Goal: Task Accomplishment & Management: Manage account settings

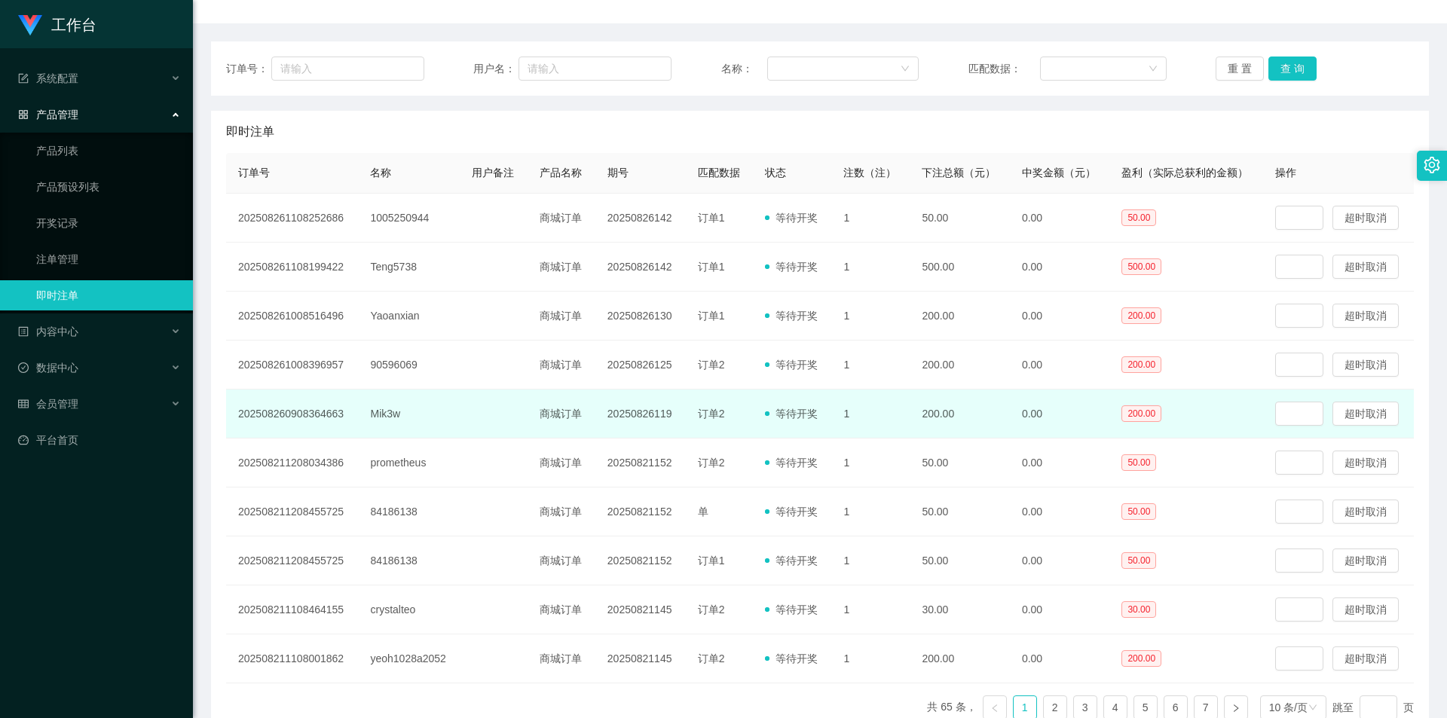
scroll to position [234, 0]
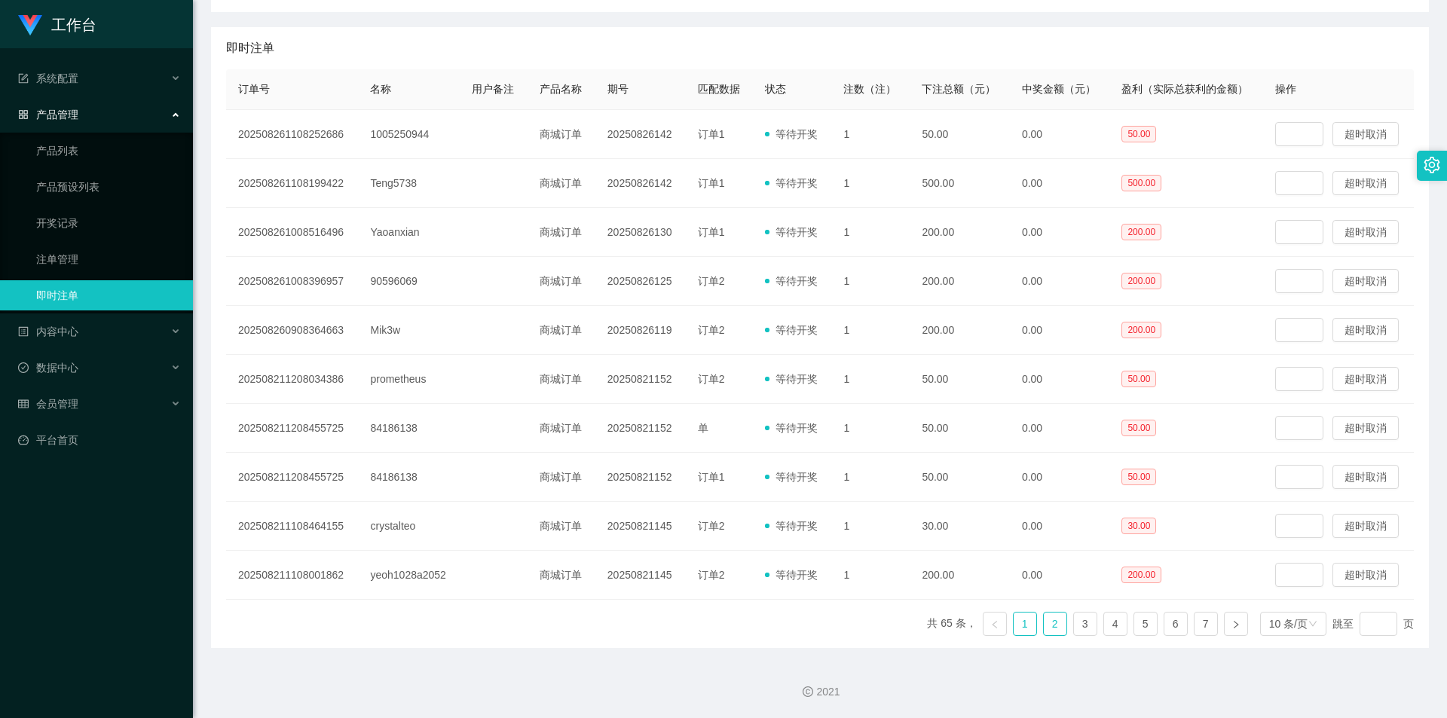
click at [1047, 626] on link "2" at bounding box center [1055, 624] width 23 height 23
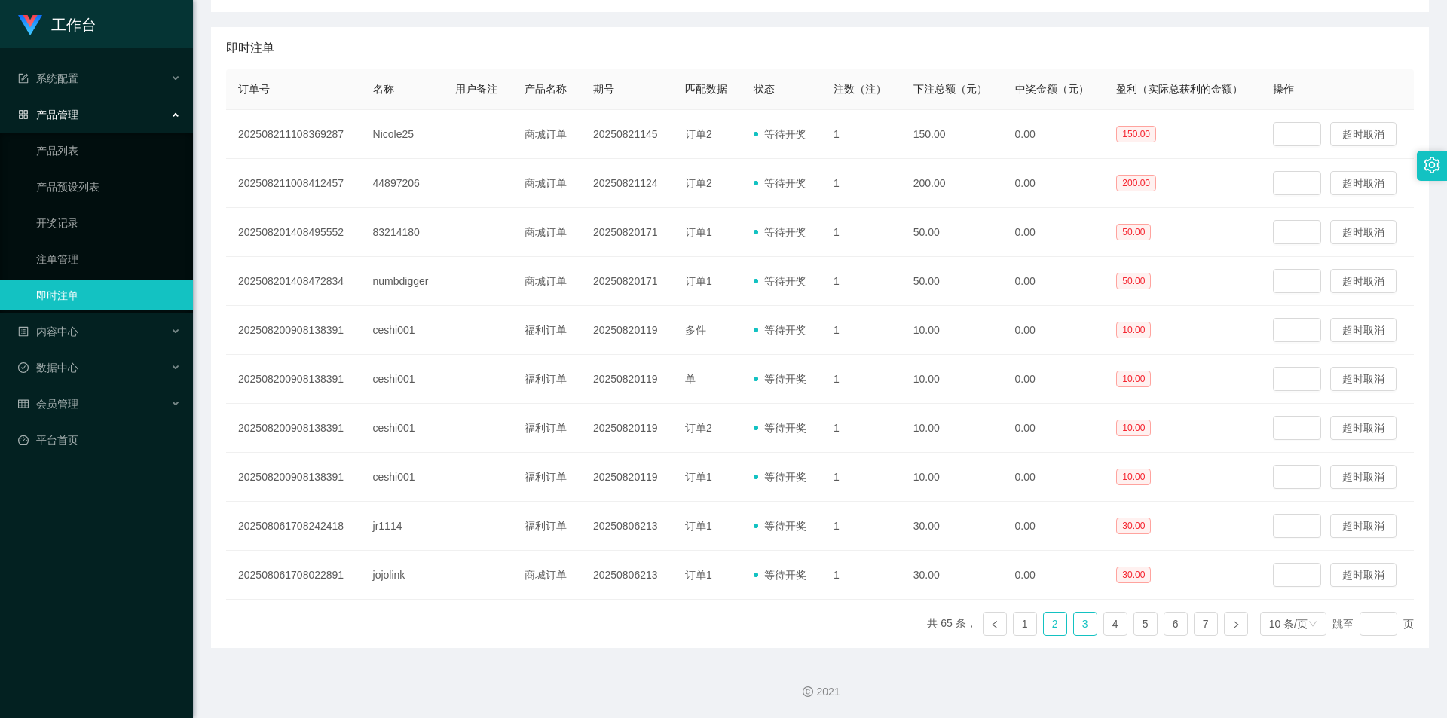
click at [1077, 626] on link "3" at bounding box center [1085, 624] width 23 height 23
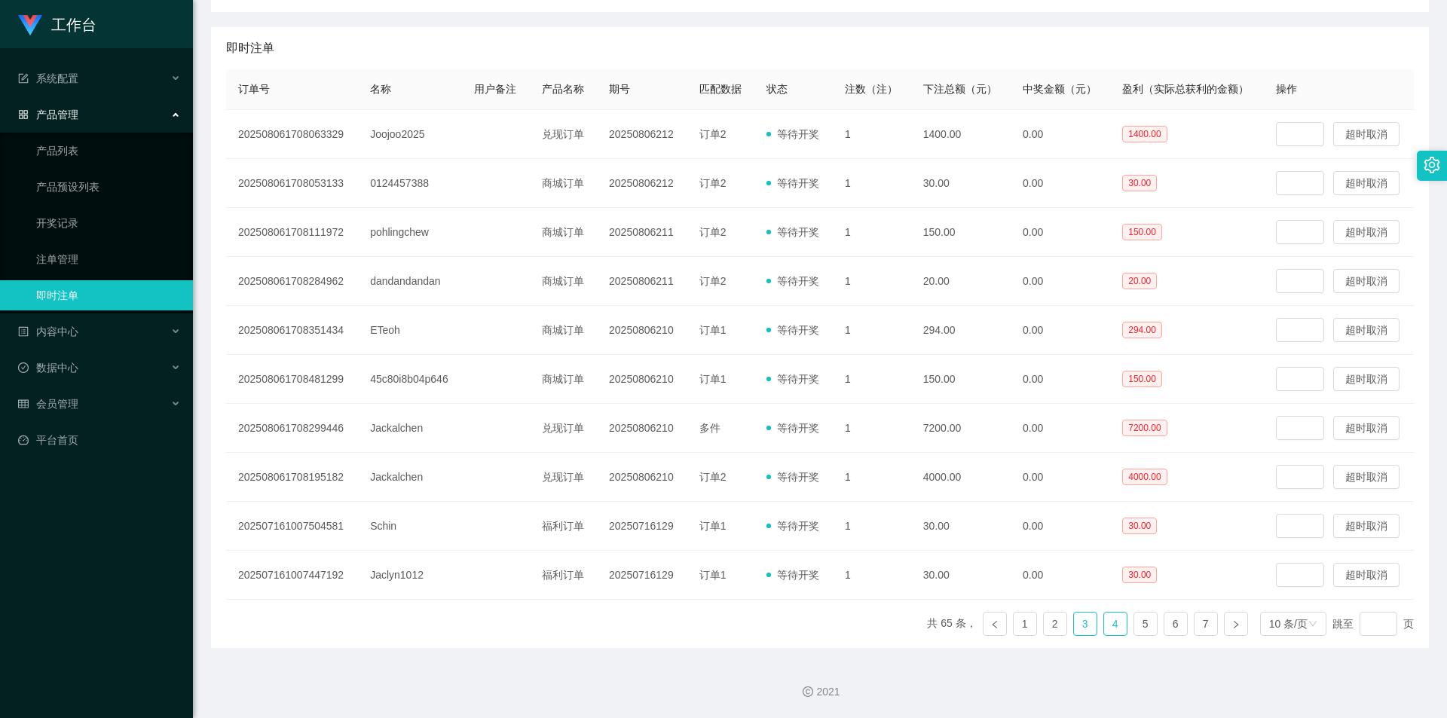
click at [1106, 626] on link "4" at bounding box center [1115, 624] width 23 height 23
click at [1135, 625] on link "5" at bounding box center [1145, 624] width 23 height 23
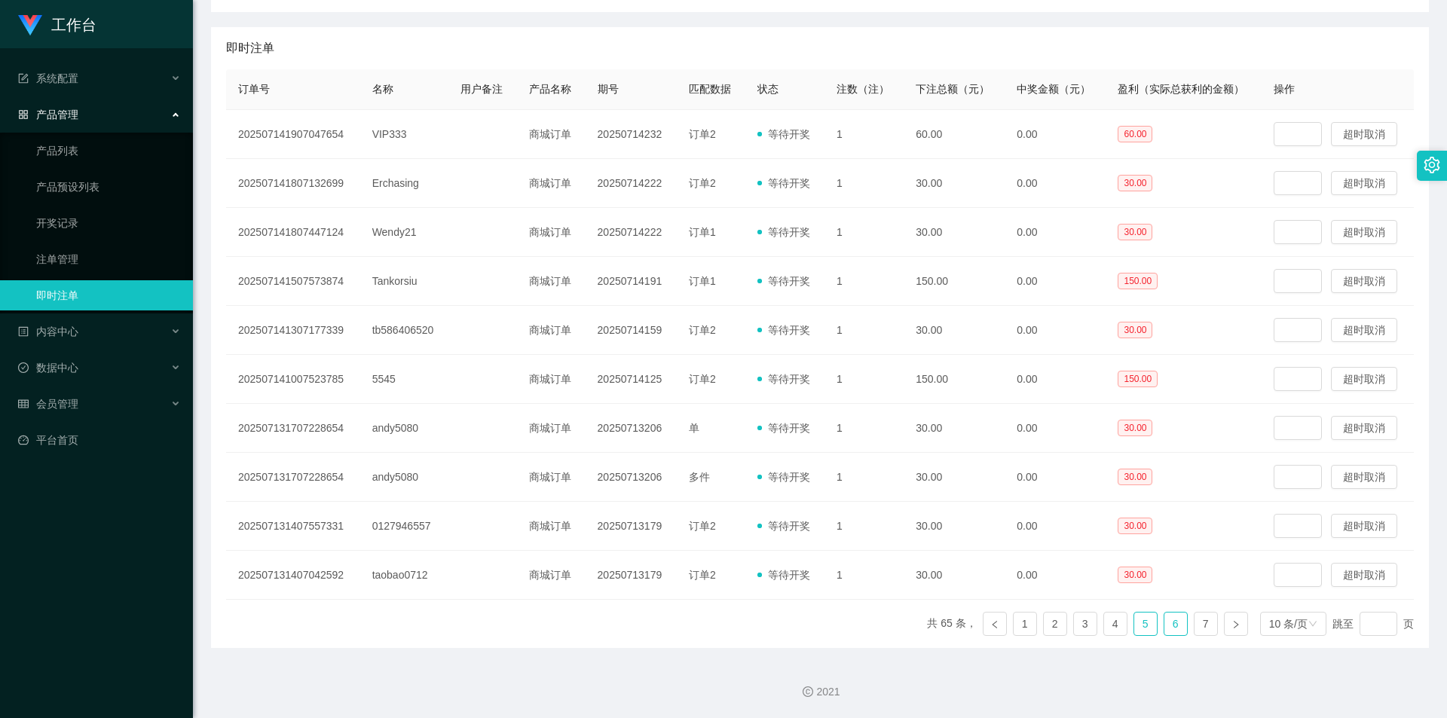
click at [1164, 624] on link "6" at bounding box center [1175, 624] width 23 height 23
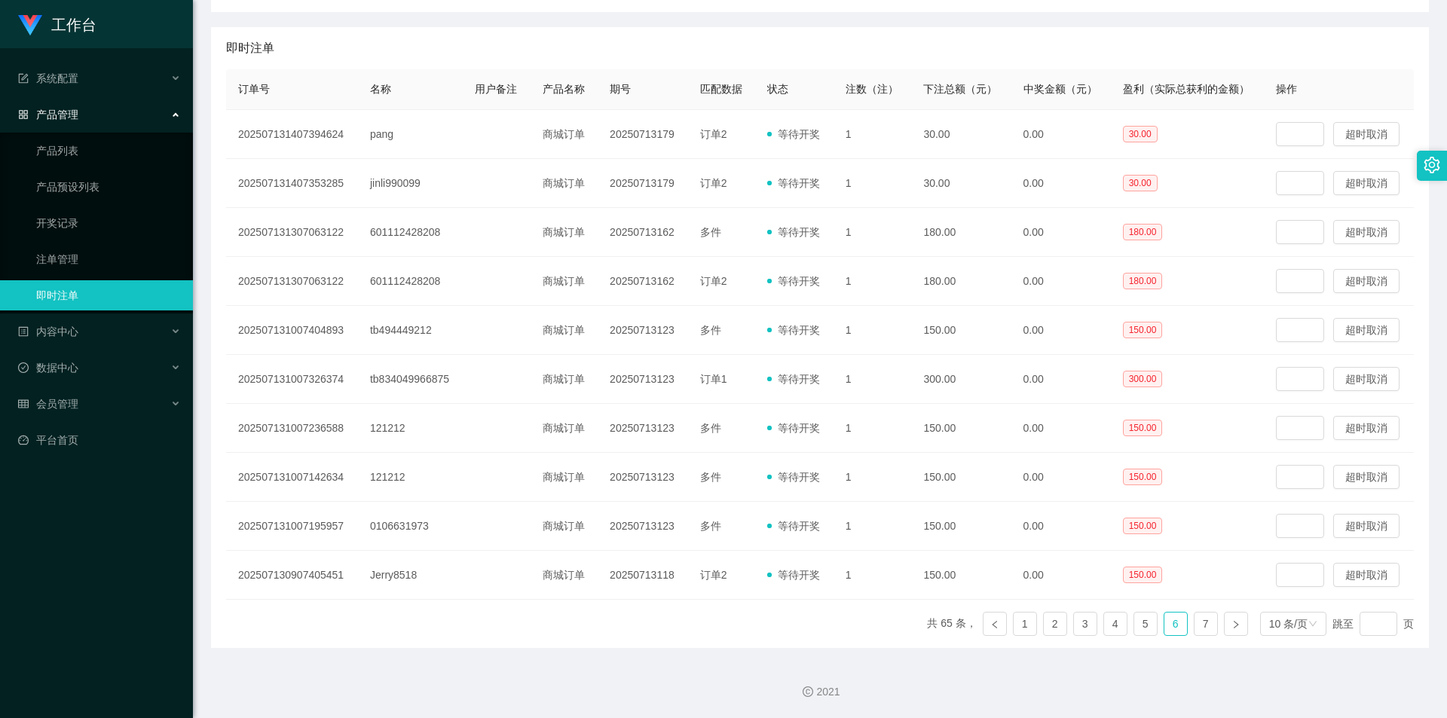
click at [67, 292] on link "即时注单" at bounding box center [108, 295] width 145 height 30
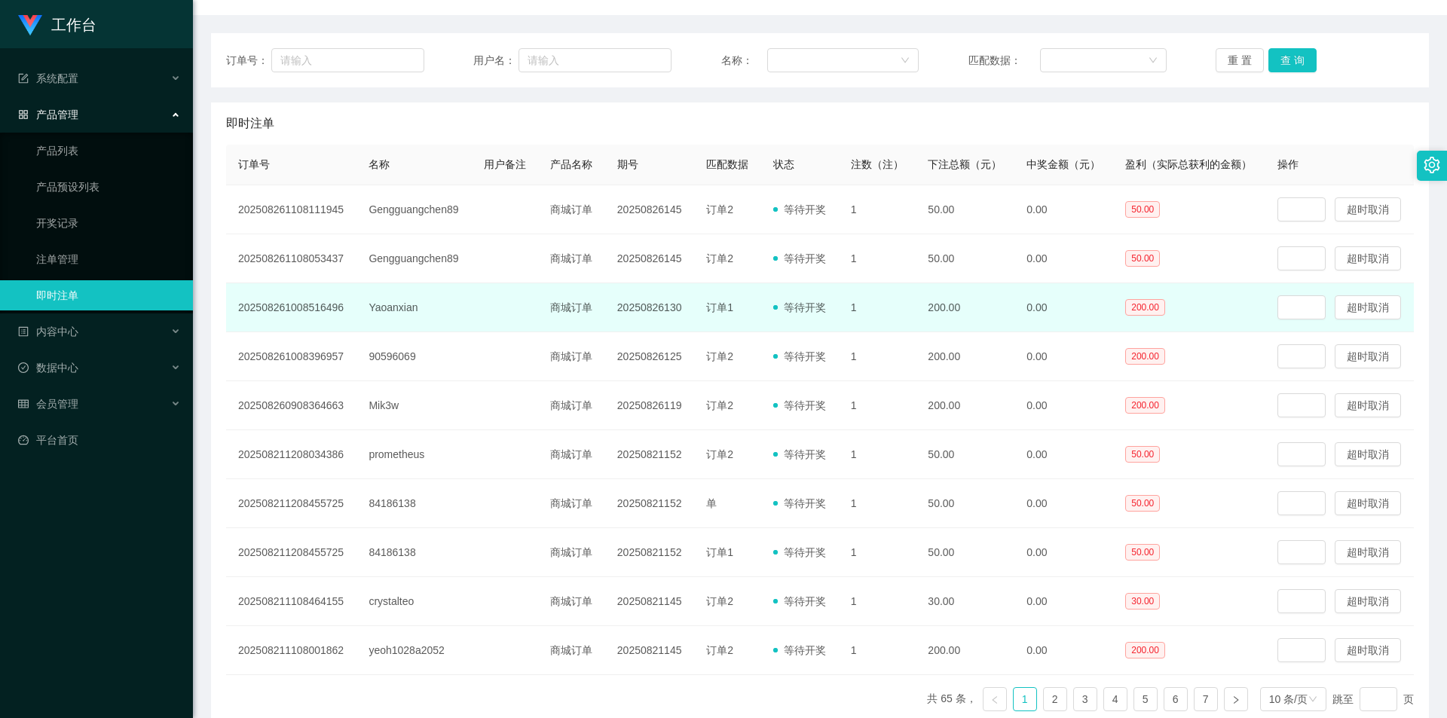
scroll to position [234, 0]
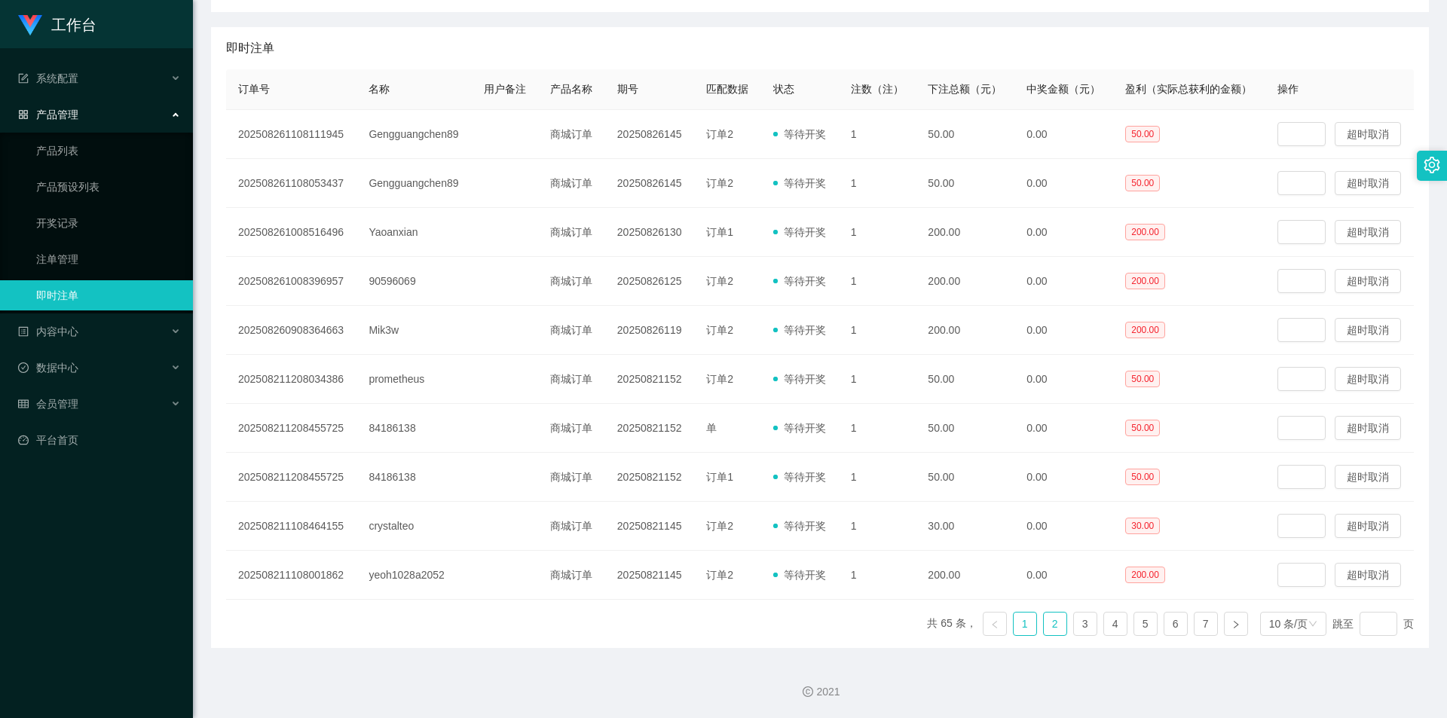
click at [1050, 626] on link "2" at bounding box center [1055, 624] width 23 height 23
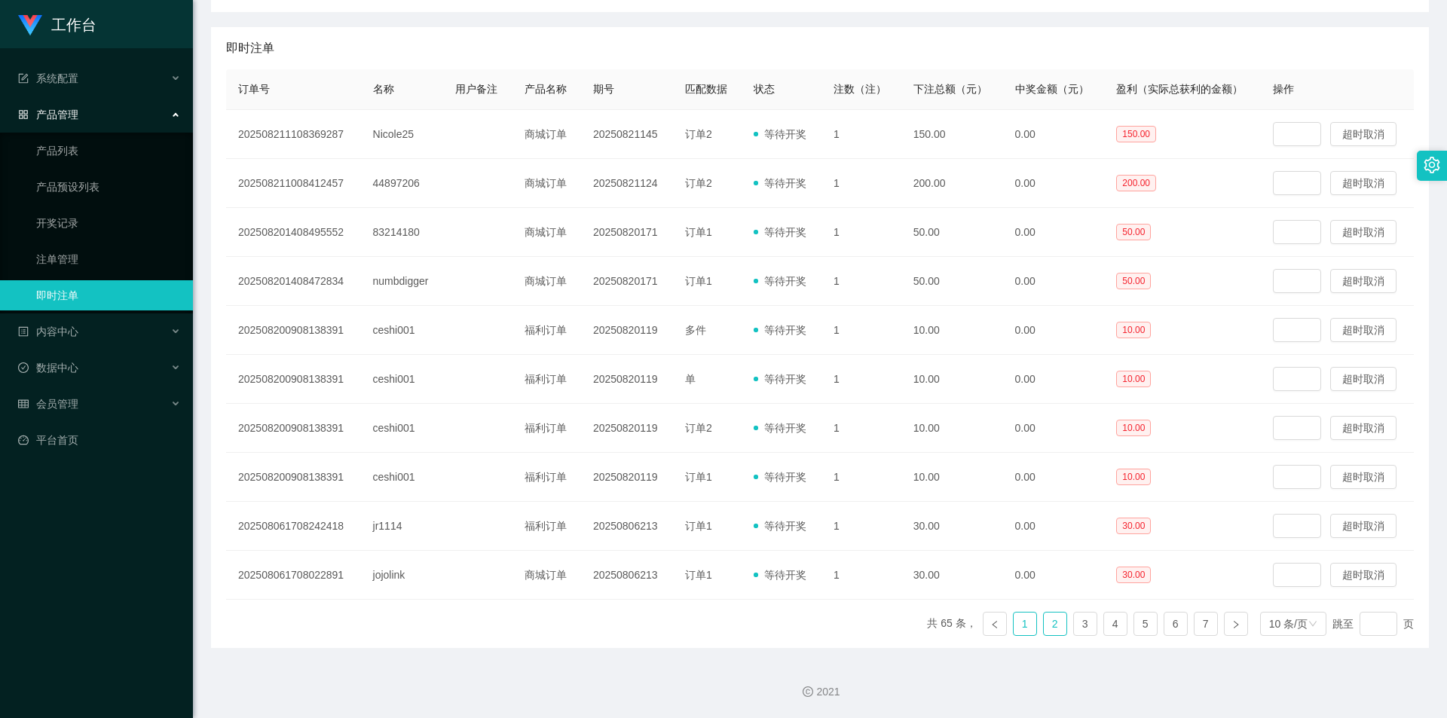
click at [1015, 626] on link "1" at bounding box center [1025, 624] width 23 height 23
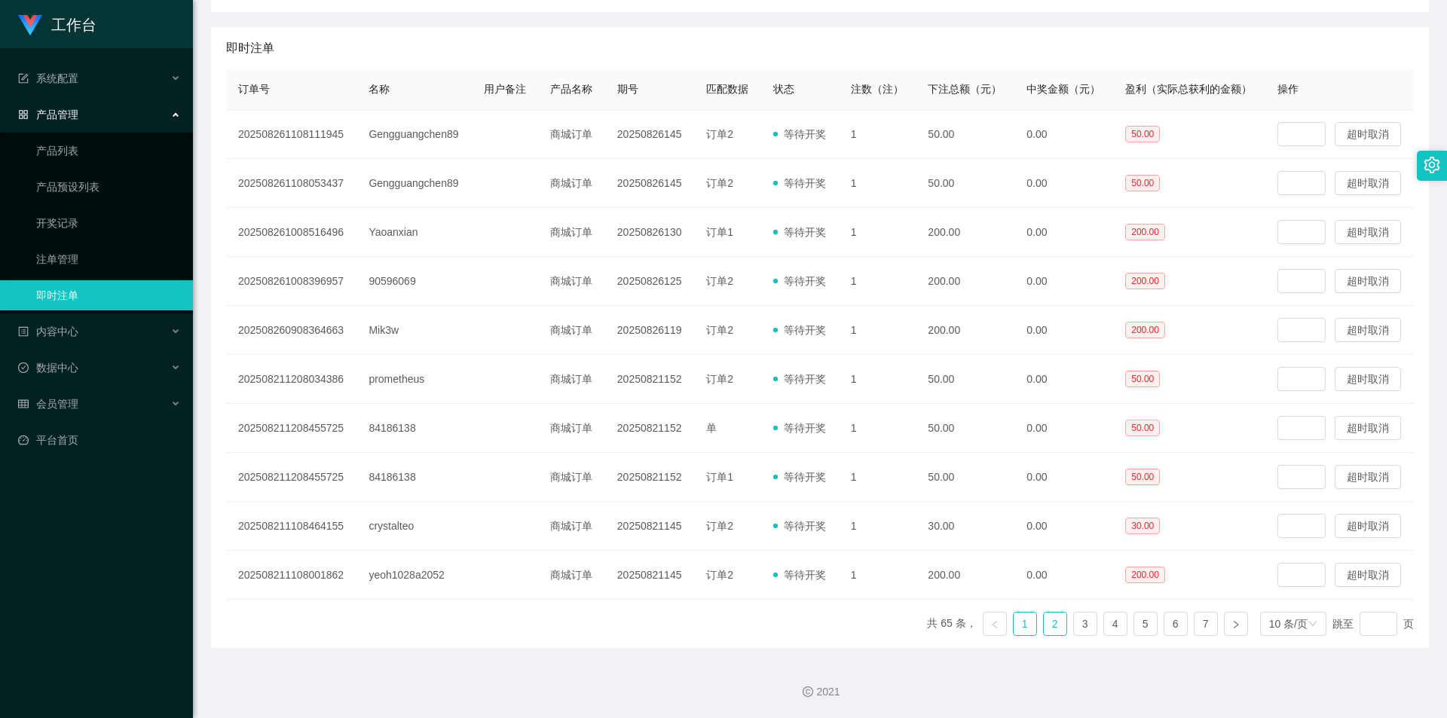
click at [1045, 632] on link "2" at bounding box center [1055, 624] width 23 height 23
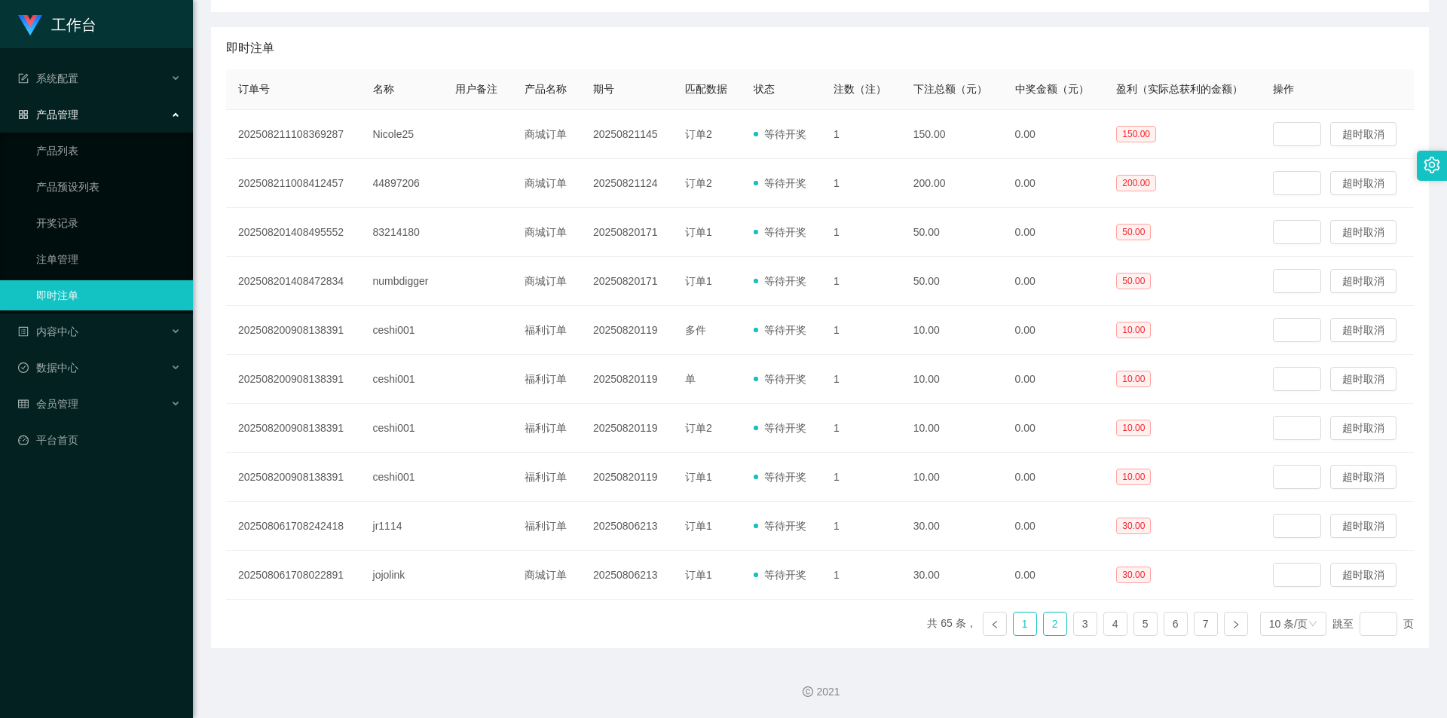
click at [1020, 622] on link "1" at bounding box center [1025, 624] width 23 height 23
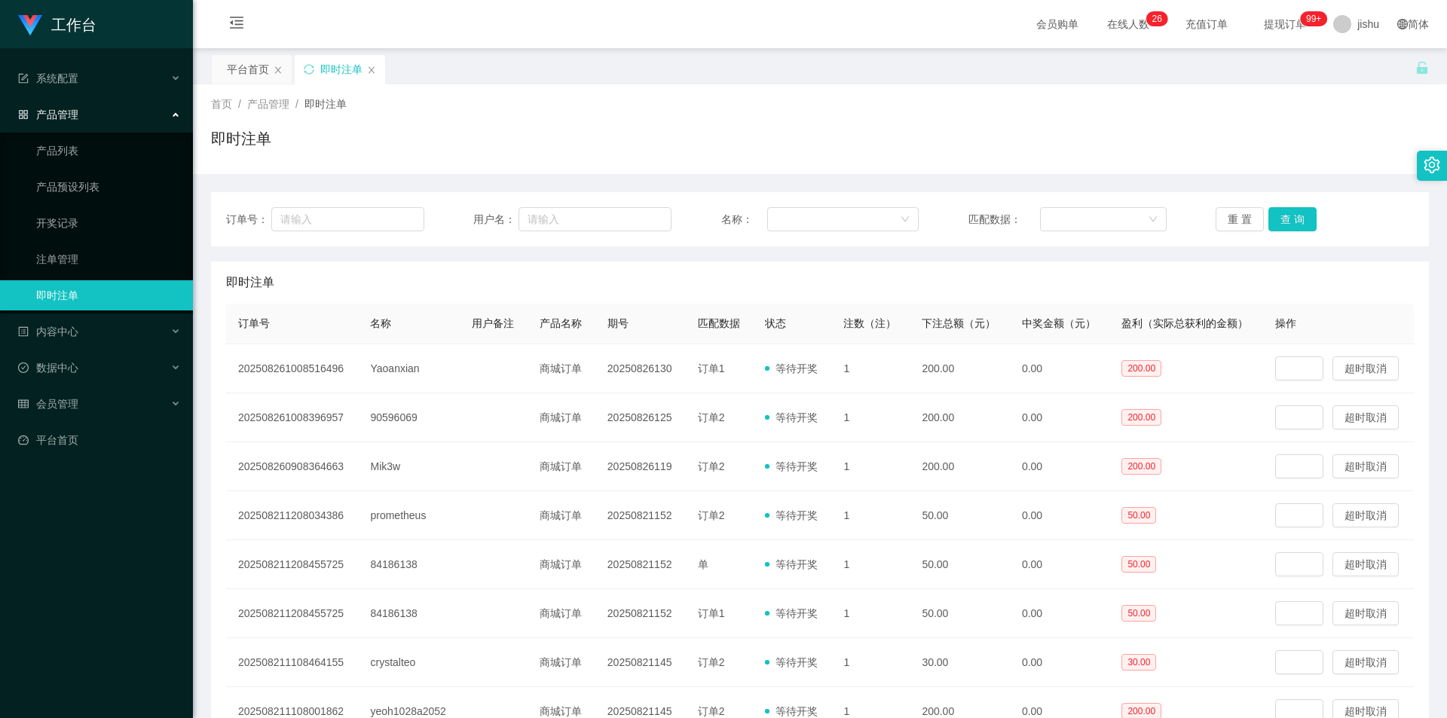
click at [647, 112] on div "首页 / 产品管理 / 即时注单 / 即时注单" at bounding box center [820, 129] width 1218 height 66
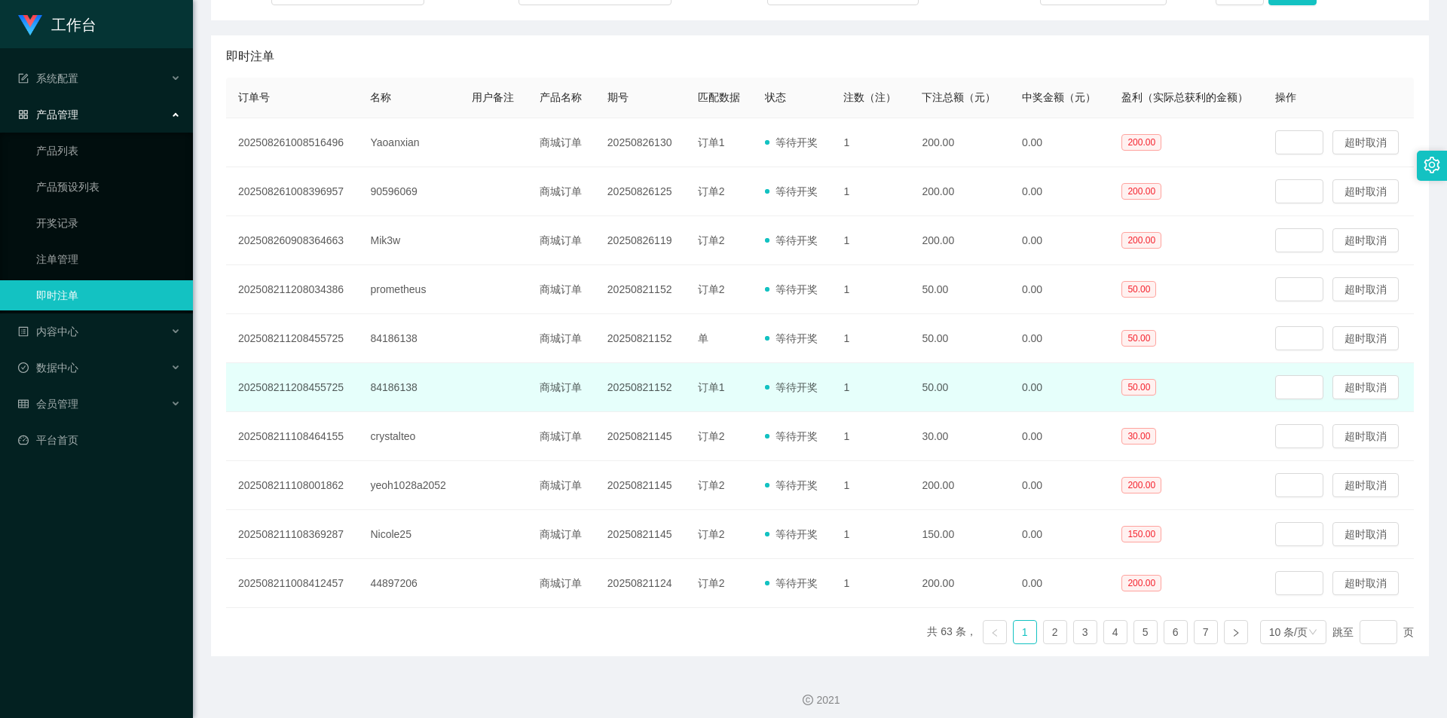
scroll to position [234, 0]
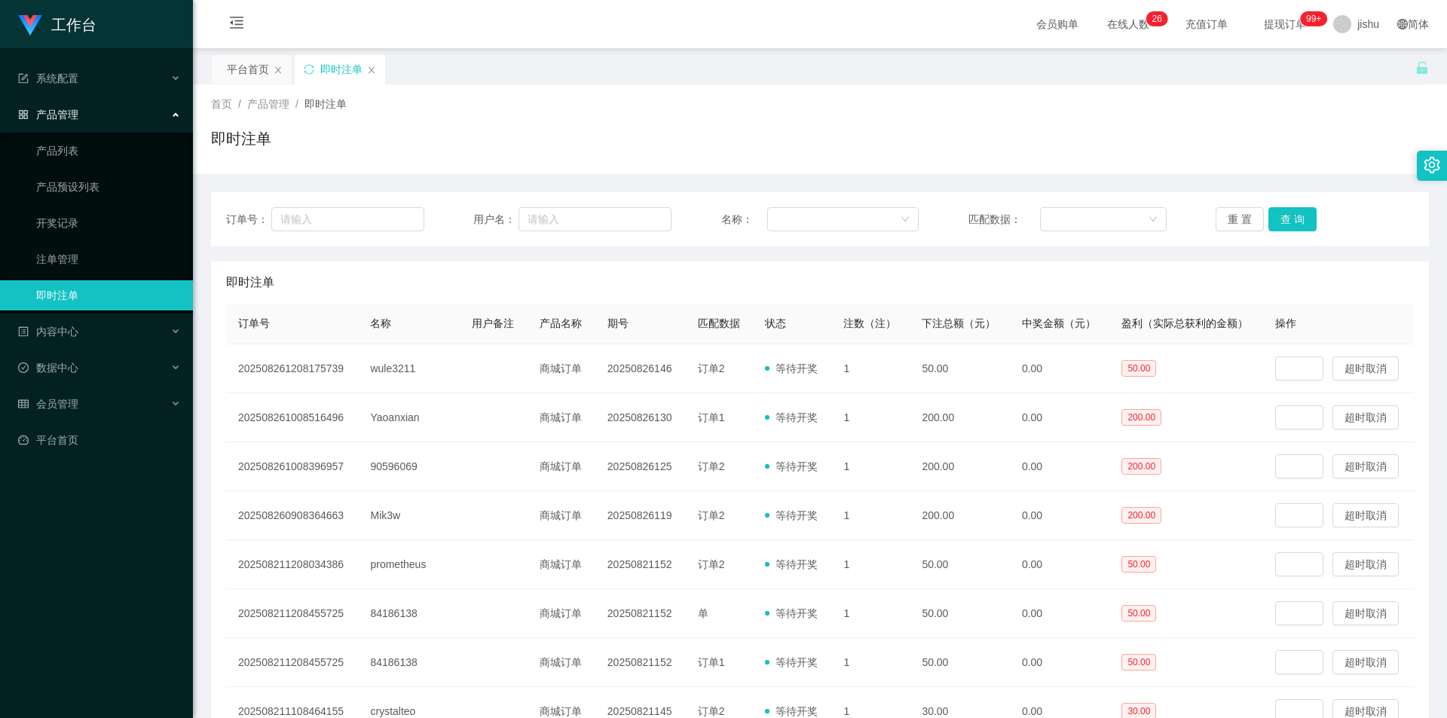
click at [72, 284] on link "即时注单" at bounding box center [108, 295] width 145 height 30
click at [76, 255] on link "注单管理" at bounding box center [108, 259] width 145 height 30
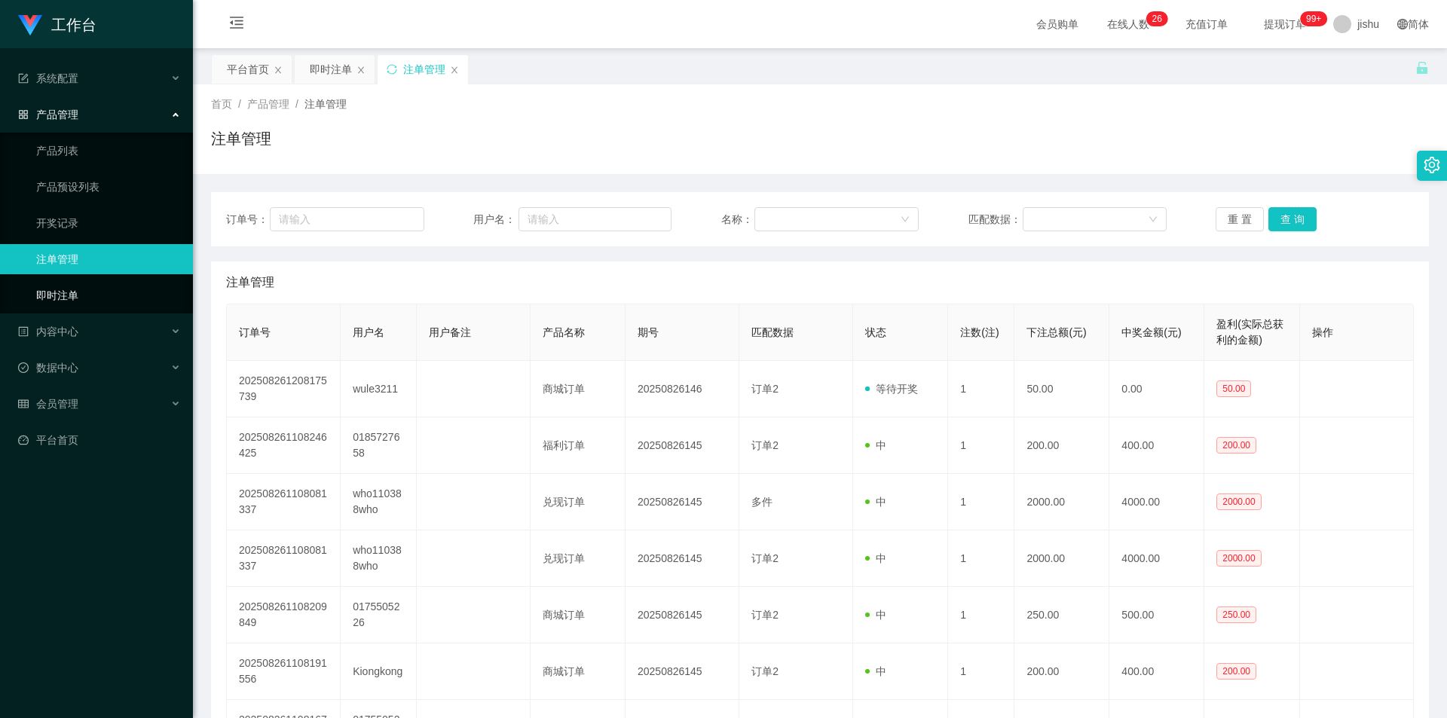
click at [73, 298] on link "即时注单" at bounding box center [108, 295] width 145 height 30
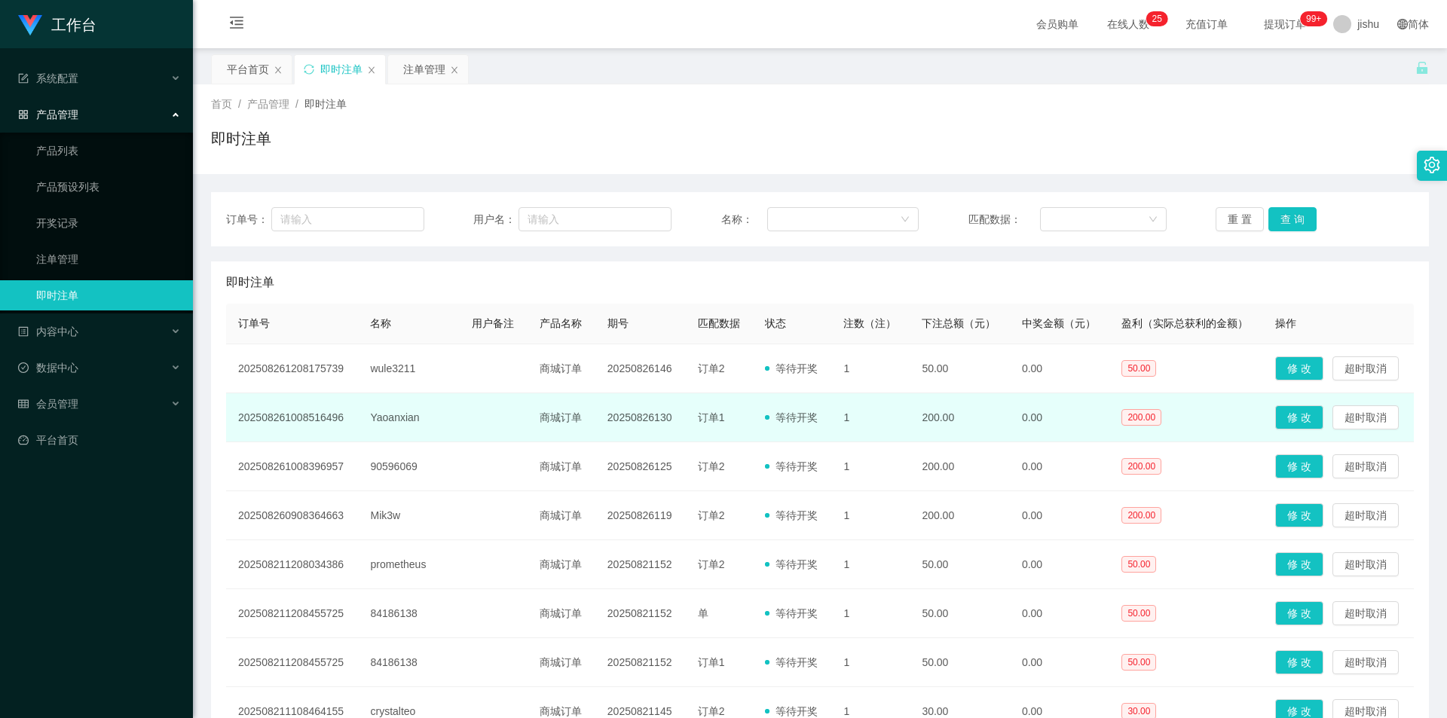
scroll to position [151, 0]
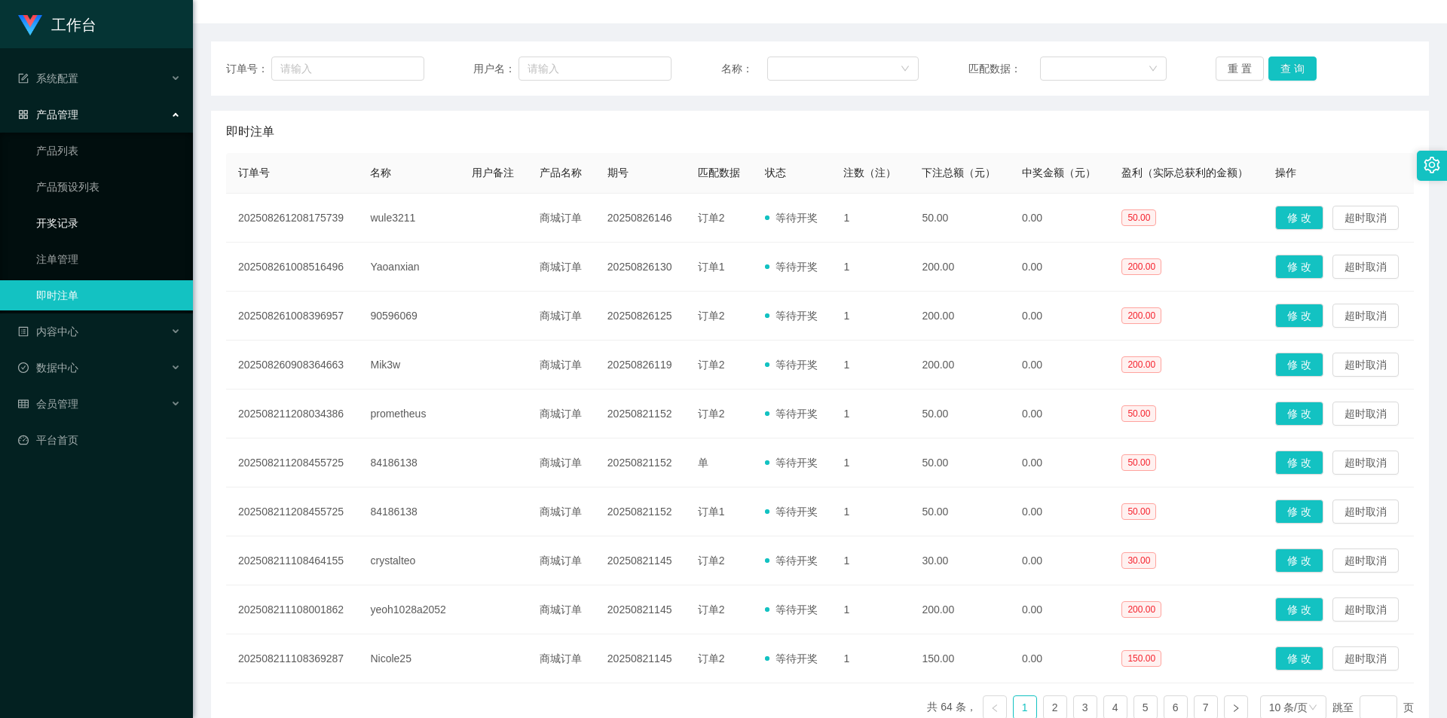
click at [74, 222] on link "开奖记录" at bounding box center [108, 223] width 145 height 30
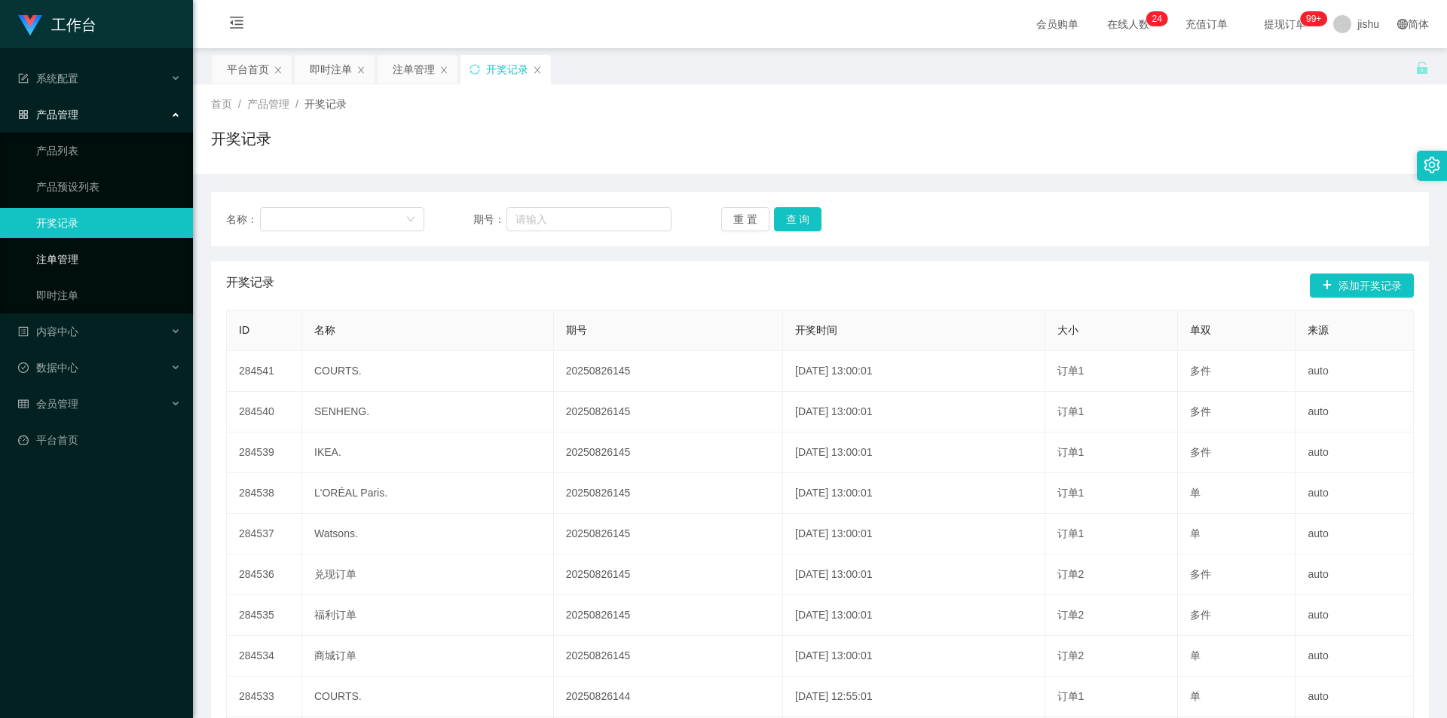
click at [60, 261] on link "注单管理" at bounding box center [108, 259] width 145 height 30
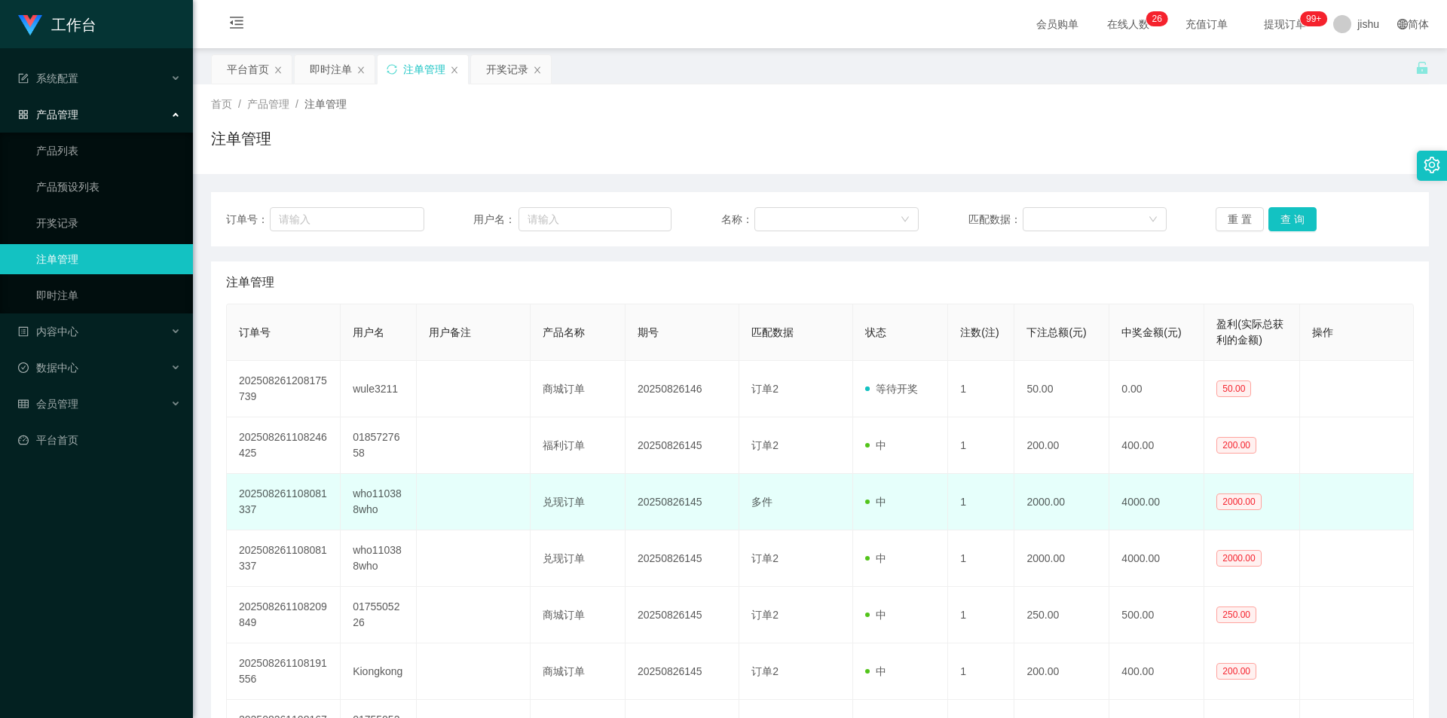
scroll to position [151, 0]
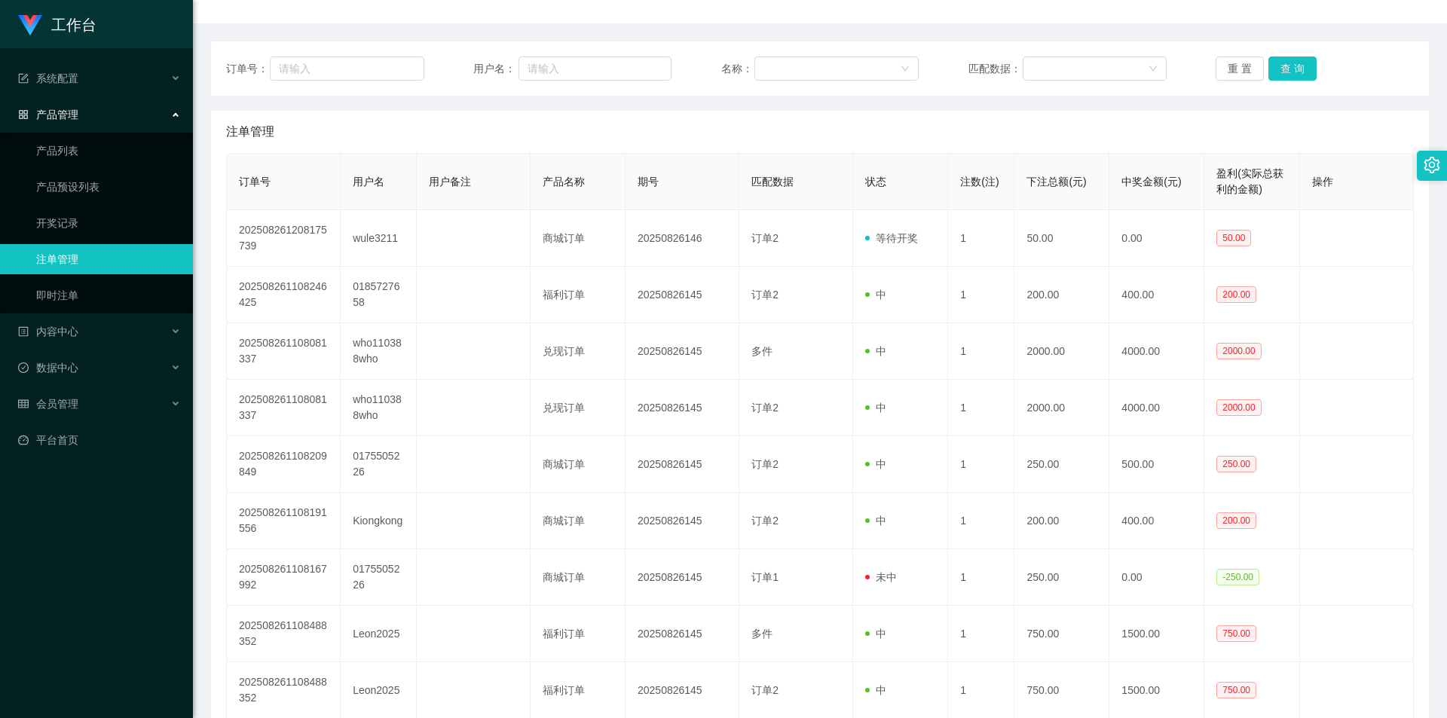
click at [691, 151] on div "注单管理" at bounding box center [820, 132] width 1188 height 42
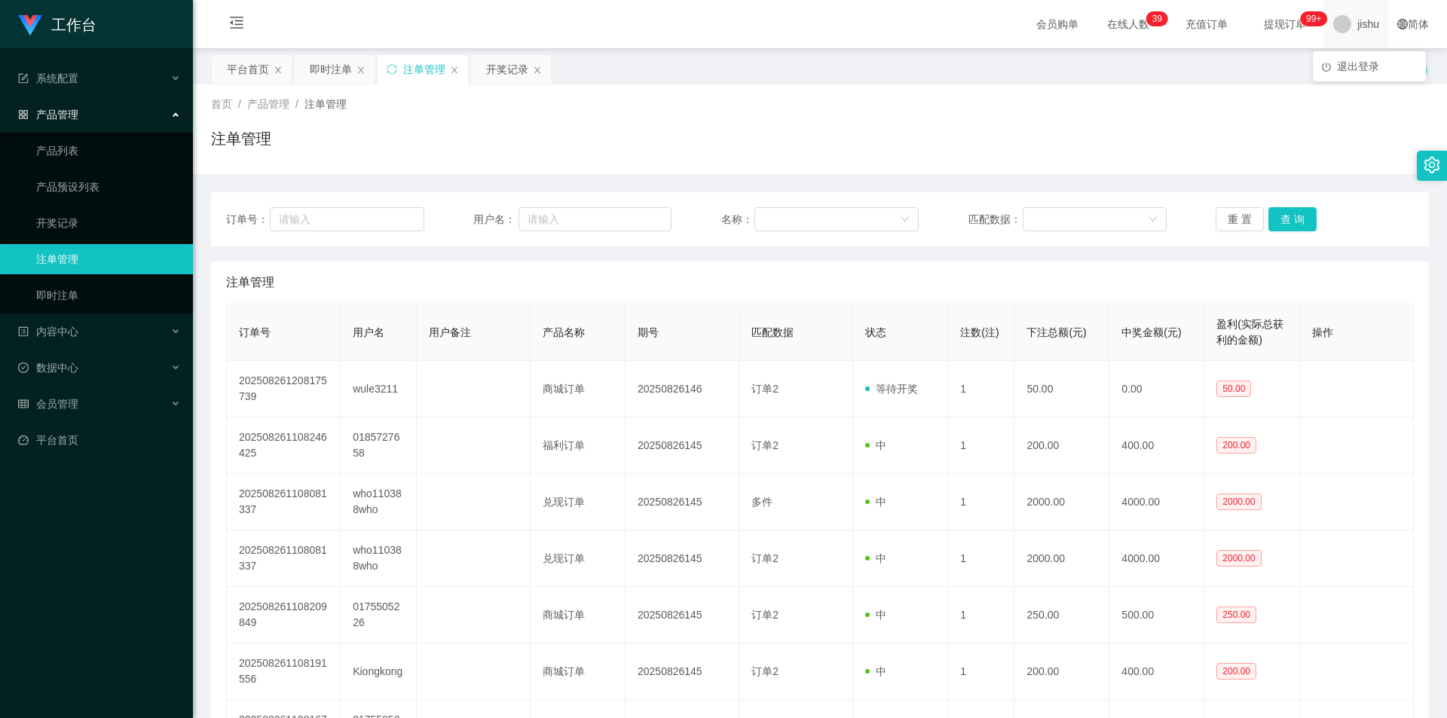
click at [1358, 21] on span "jishu" at bounding box center [1368, 24] width 22 height 48
click at [1357, 68] on span "退出登录" at bounding box center [1358, 66] width 42 height 12
